Goal: Task Accomplishment & Management: Manage account settings

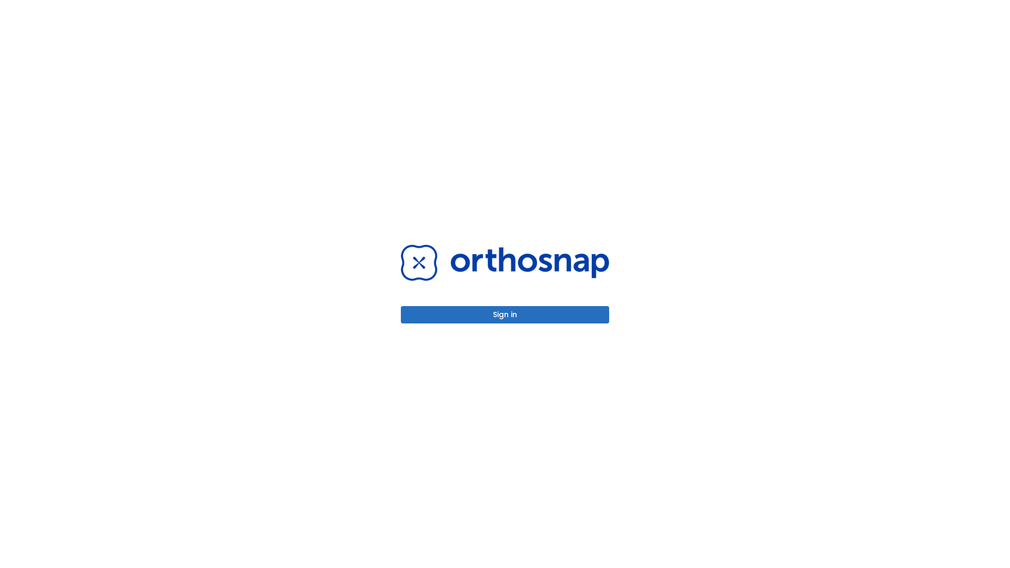
click at [505, 314] on button "Sign in" at bounding box center [505, 314] width 208 height 17
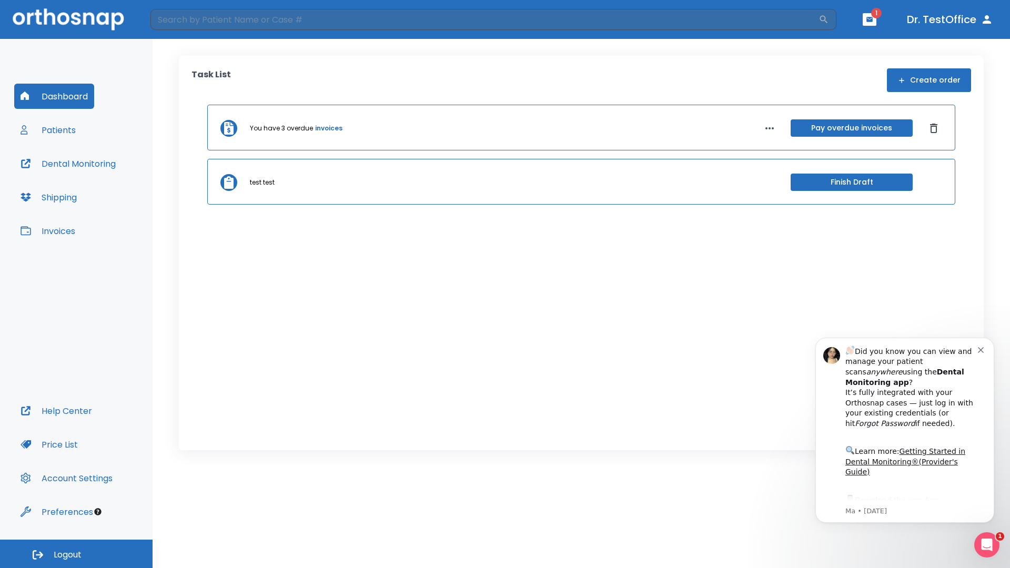
click at [76, 554] on span "Logout" at bounding box center [68, 555] width 28 height 12
